Goal: Find specific page/section: Find specific page/section

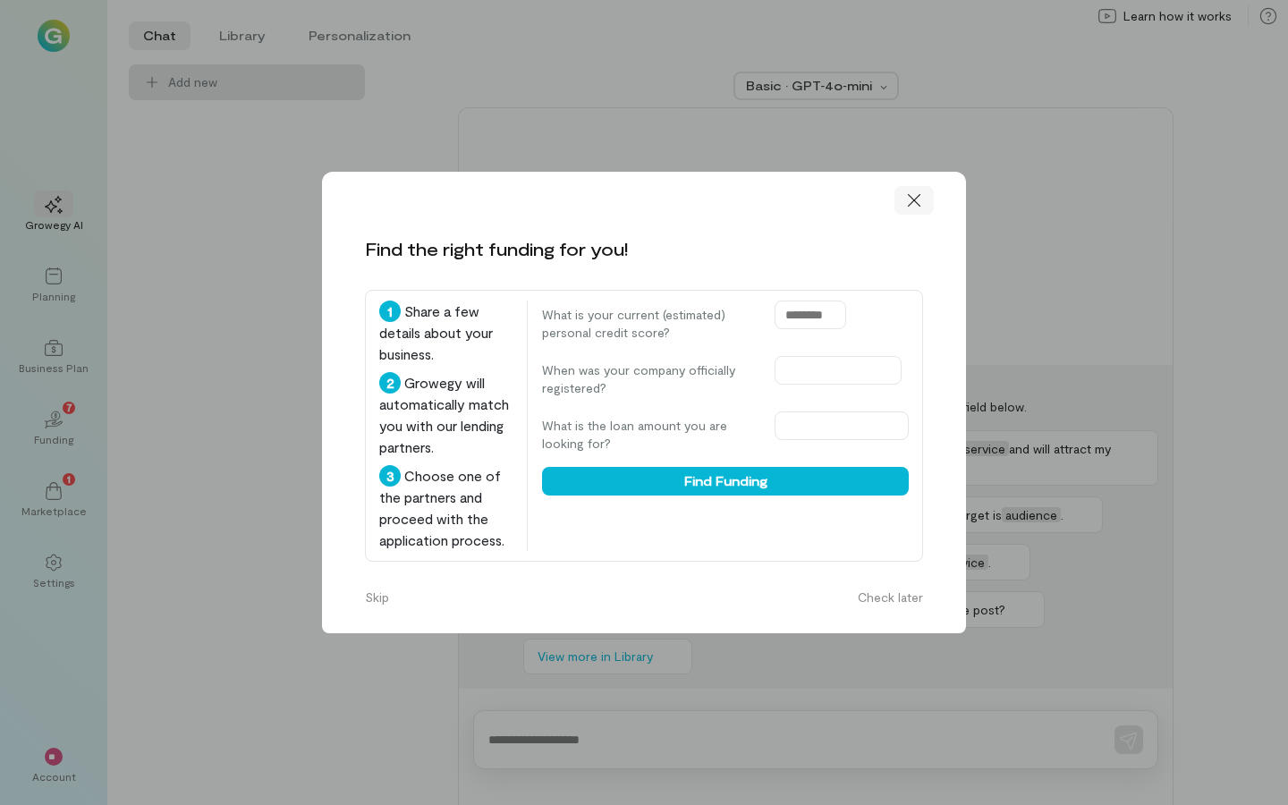
click at [920, 200] on icon at bounding box center [914, 200] width 18 height 18
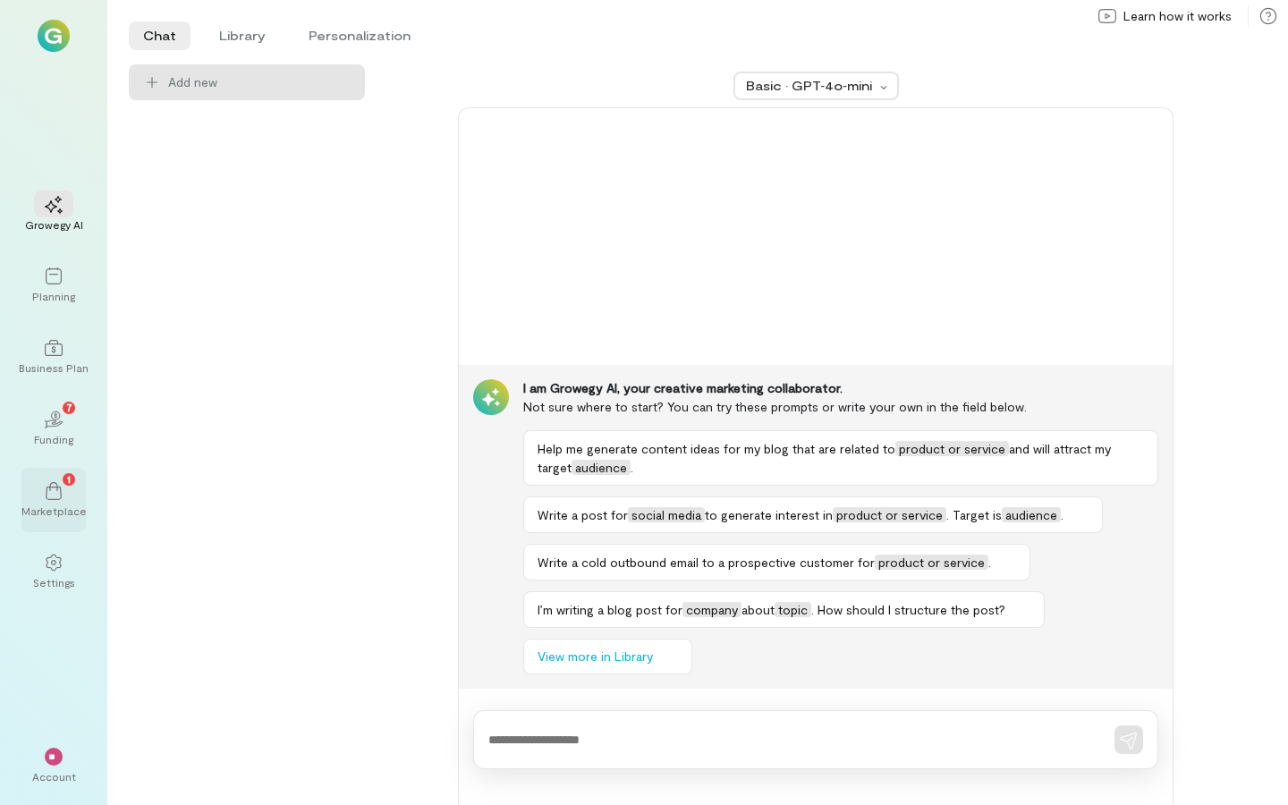
click at [46, 503] on div "Marketplace" at bounding box center [53, 510] width 65 height 14
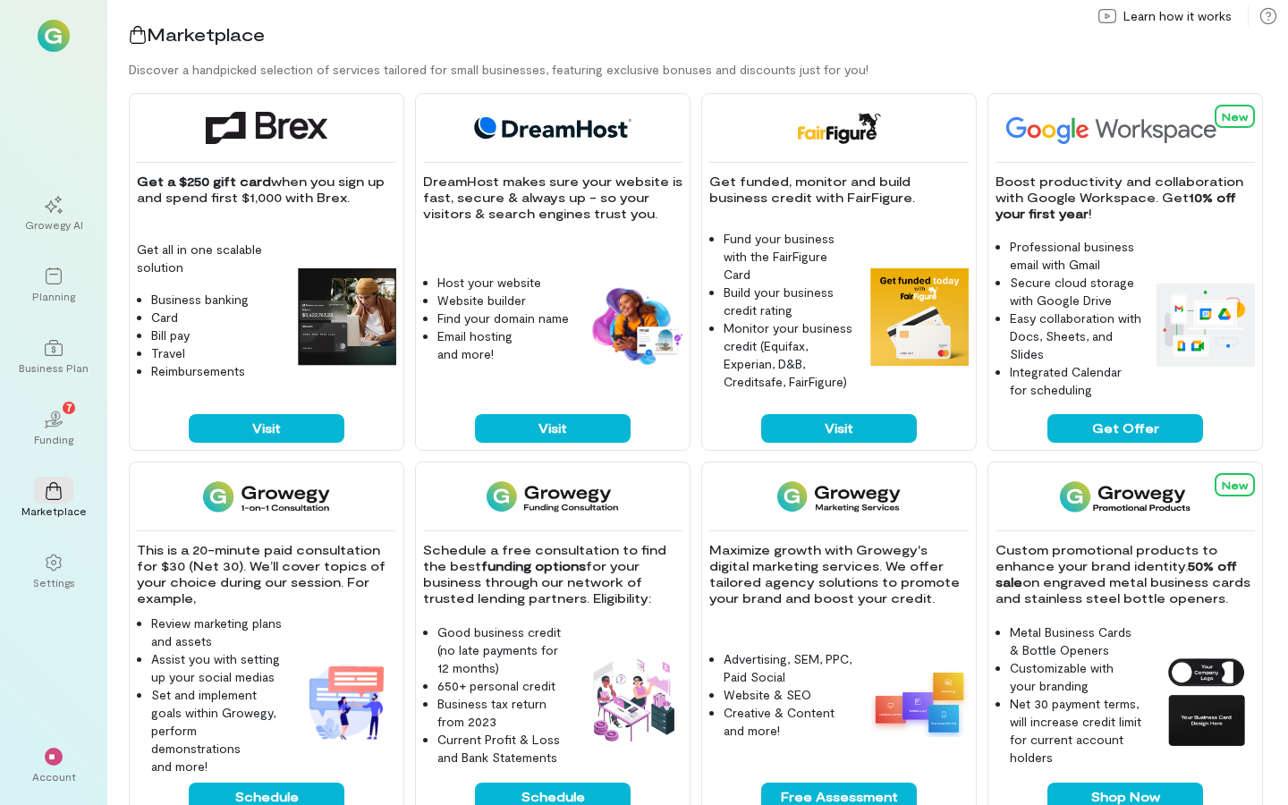
click at [56, 35] on img at bounding box center [54, 36] width 32 height 32
click at [61, 760] on div "**" at bounding box center [54, 757] width 18 height 18
